Goal: Task Accomplishment & Management: Manage account settings

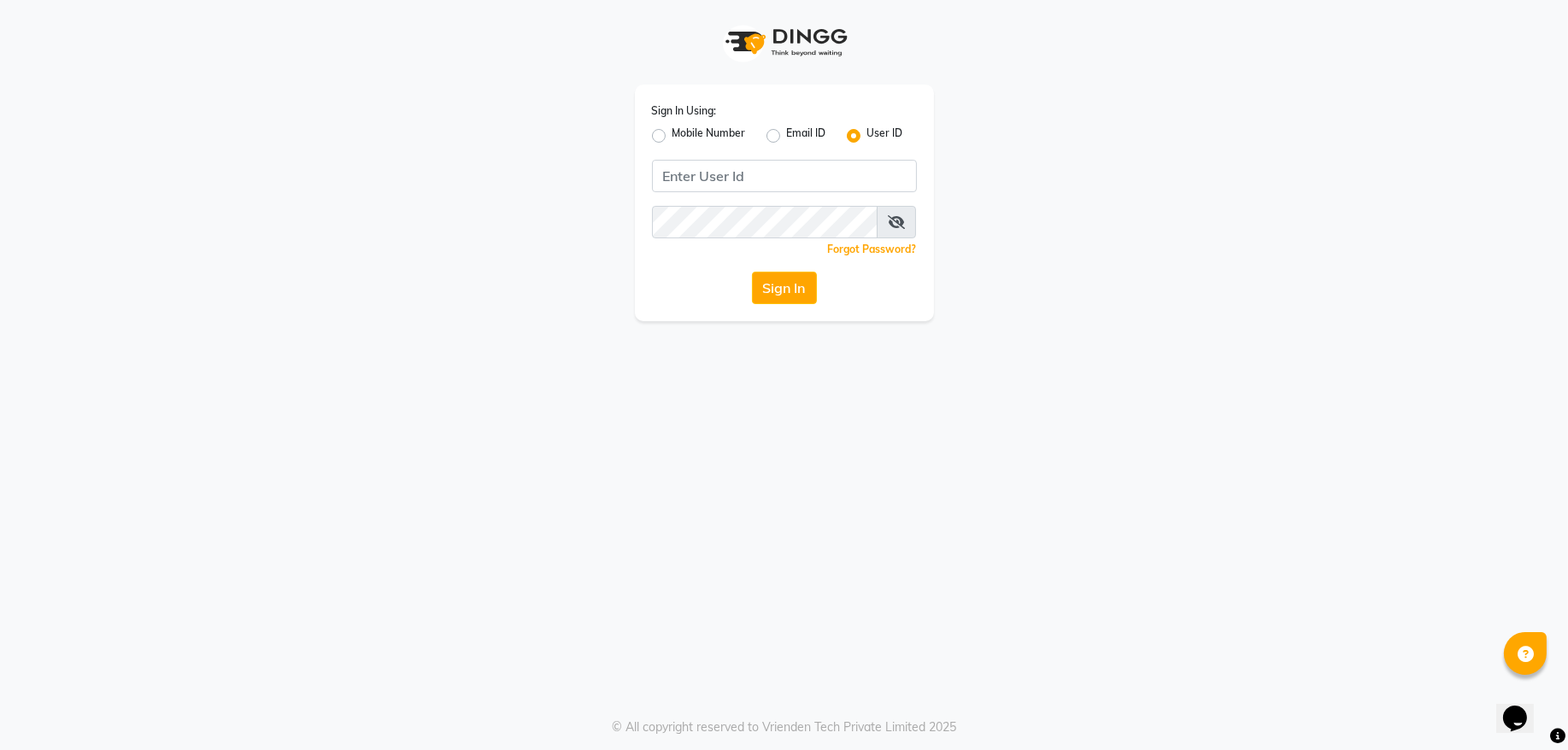
click at [673, 133] on label "Mobile Number" at bounding box center [710, 136] width 74 height 20
click at [673, 133] on input "Mobile Number" at bounding box center [678, 131] width 11 height 11
radio input "true"
radio input "false"
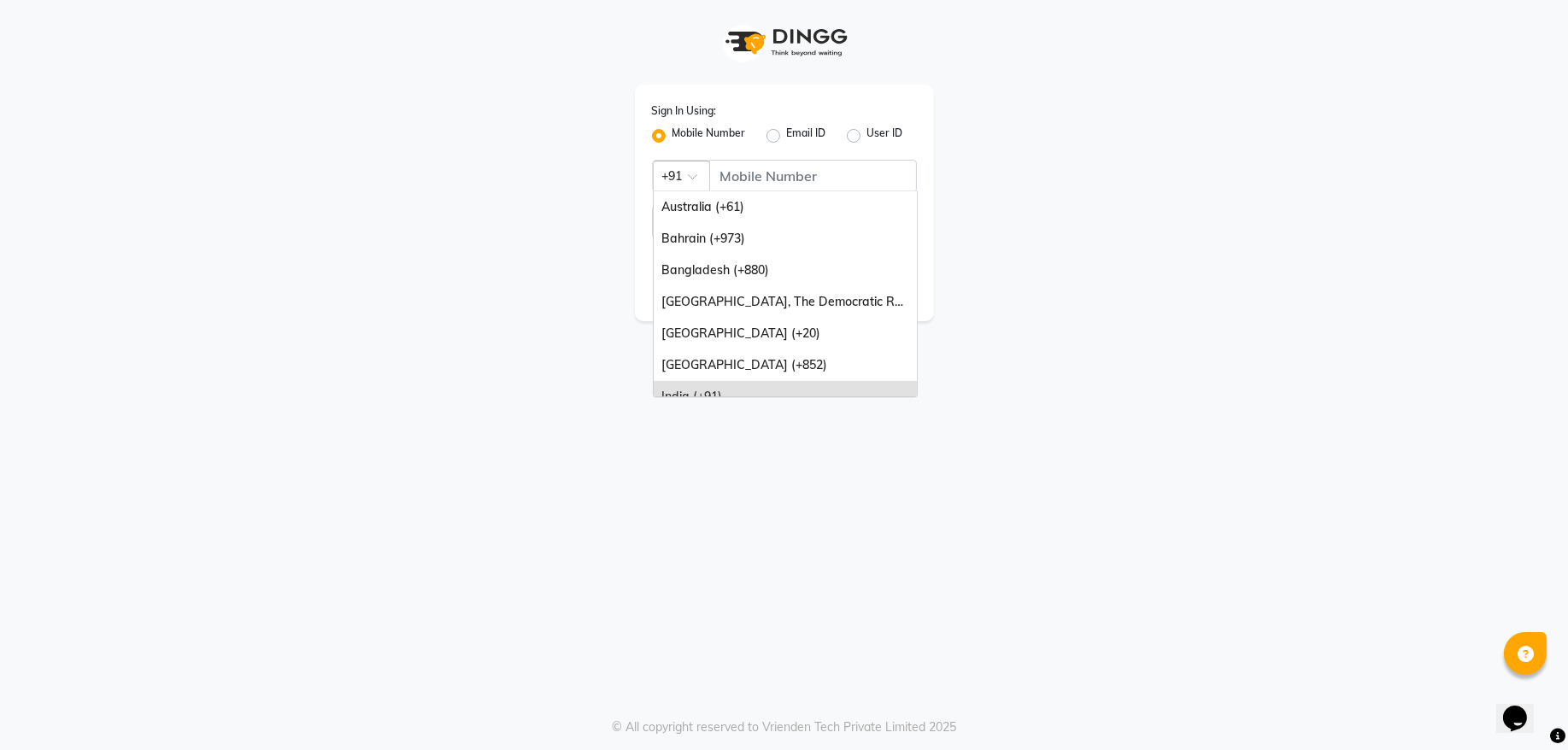
click at [698, 177] on span at bounding box center [698, 182] width 21 height 18
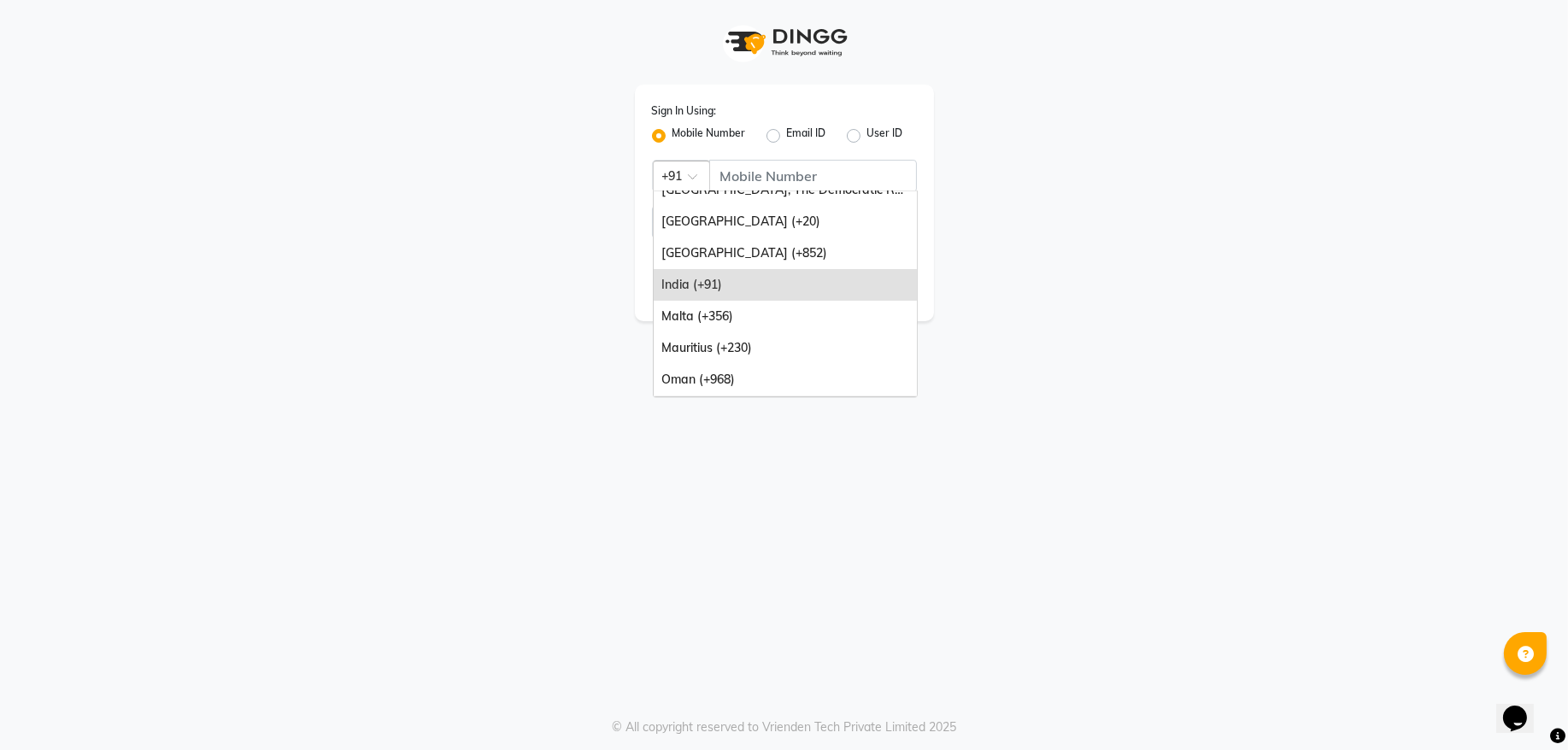
scroll to position [231, 0]
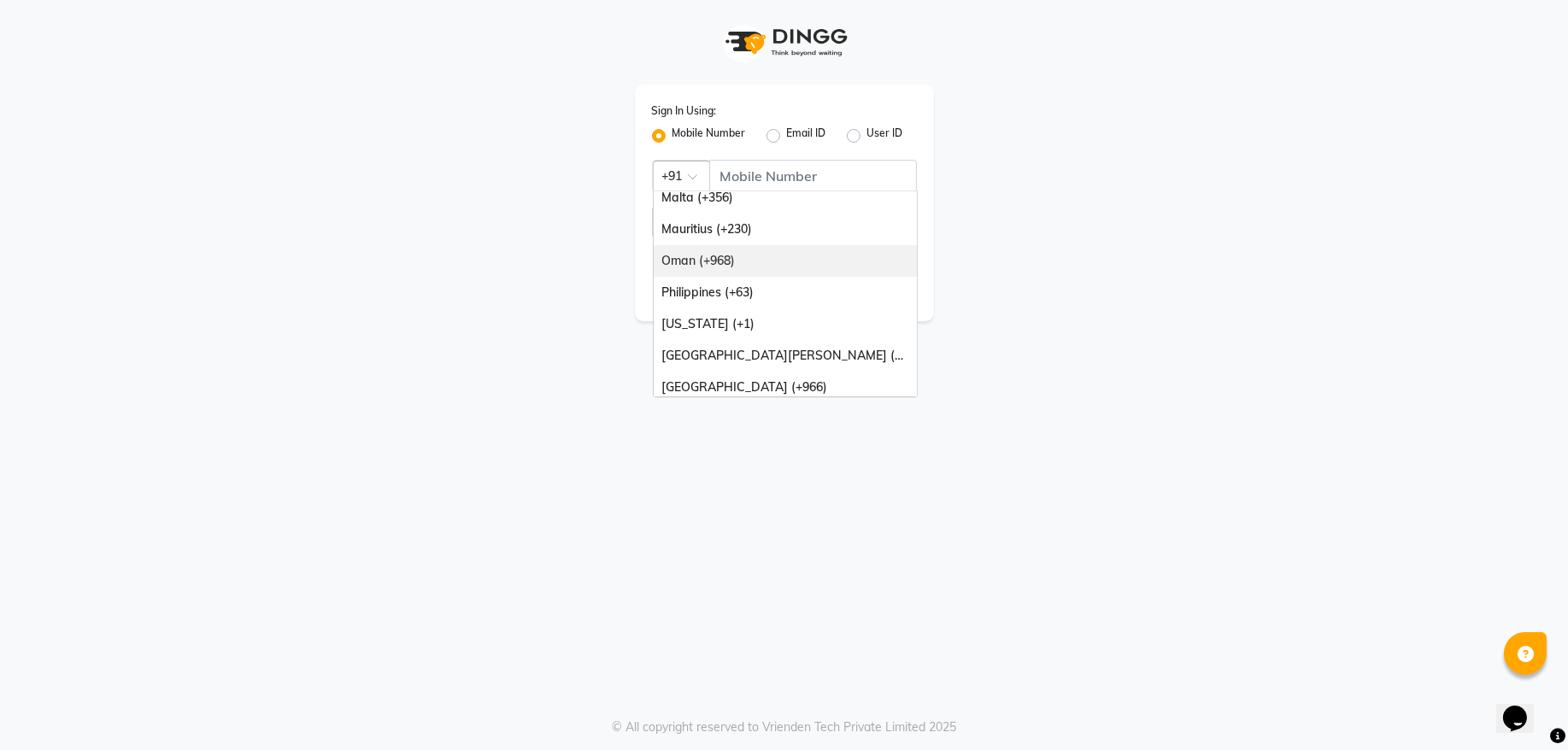
click at [757, 263] on div "Oman (+968)" at bounding box center [785, 261] width 263 height 31
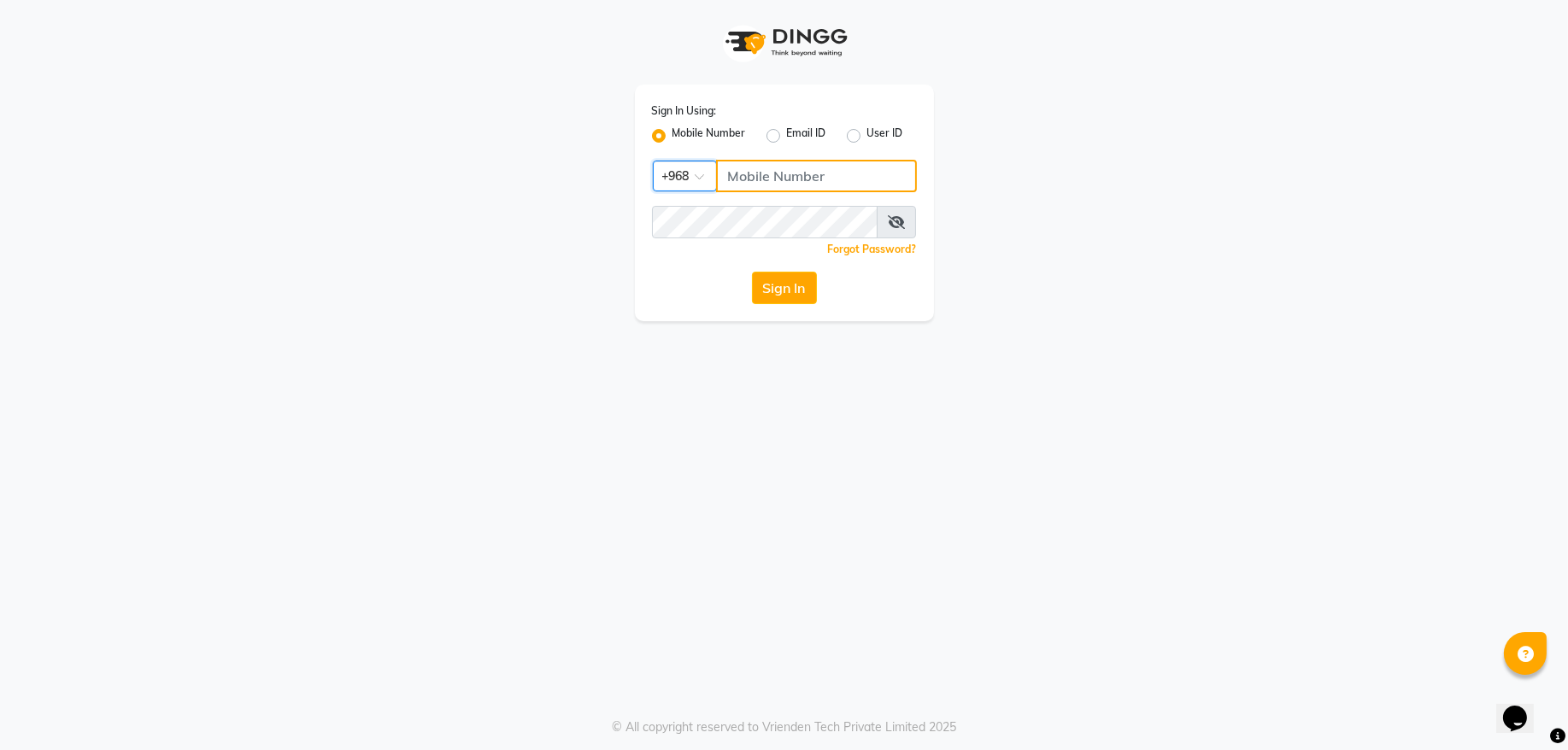
click at [760, 173] on input "Username" at bounding box center [816, 176] width 200 height 32
type input "71972226"
click at [807, 294] on button "Sign In" at bounding box center [784, 288] width 65 height 32
click at [794, 287] on button "Sign In" at bounding box center [784, 288] width 65 height 32
